Goal: Register for event/course

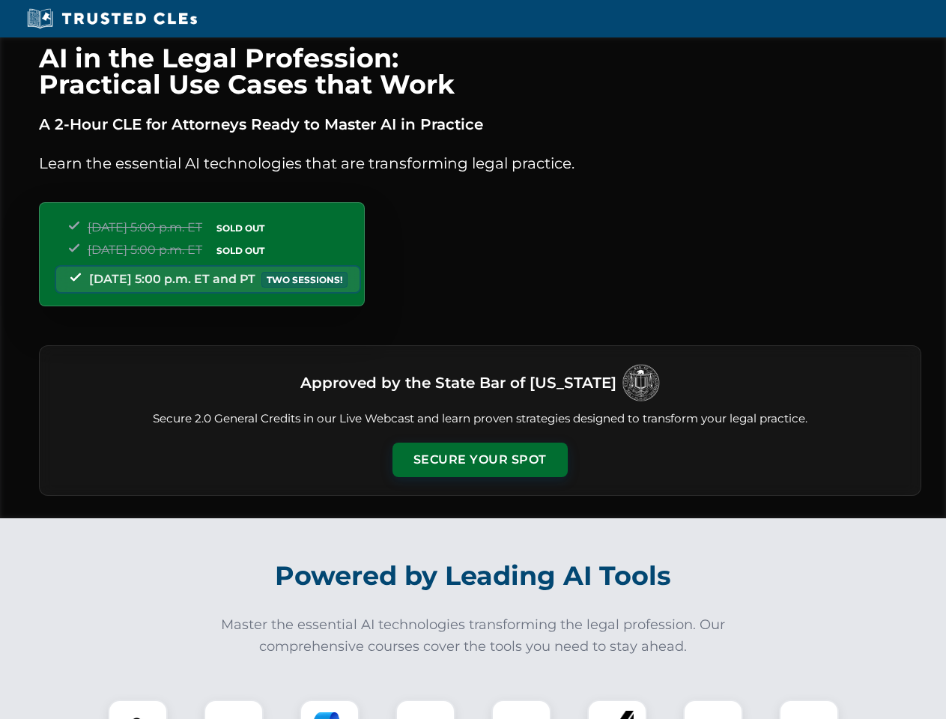
click at [479, 460] on button "Secure Your Spot" at bounding box center [479, 459] width 175 height 34
click at [138, 709] on img at bounding box center [137, 729] width 43 height 43
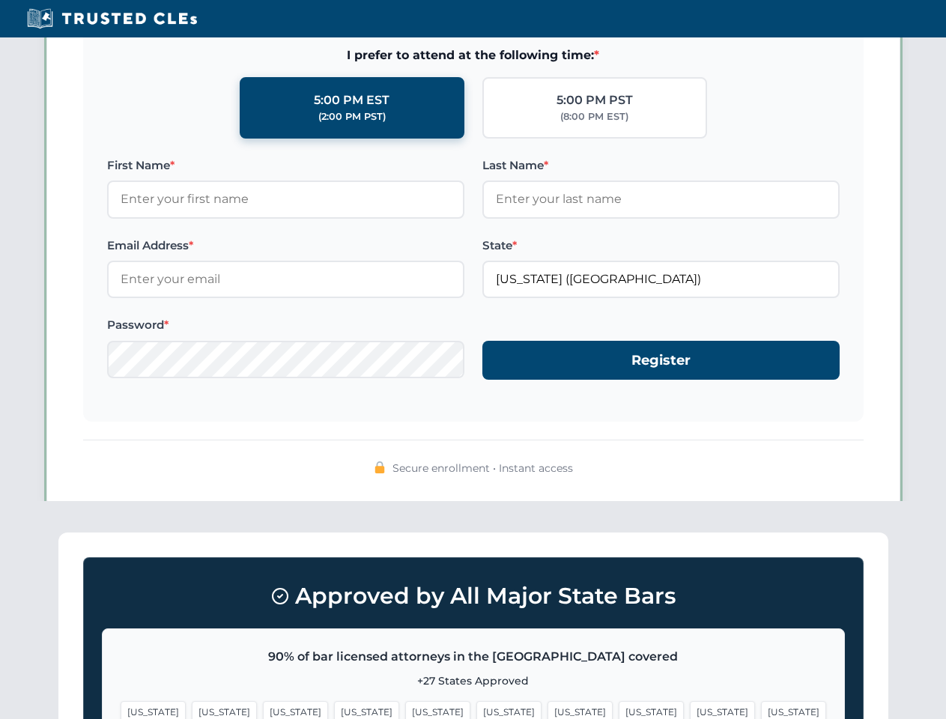
click at [547, 709] on span "[US_STATE]" at bounding box center [579, 712] width 65 height 22
click at [690, 709] on span "[US_STATE]" at bounding box center [722, 712] width 65 height 22
